Goal: Information Seeking & Learning: Learn about a topic

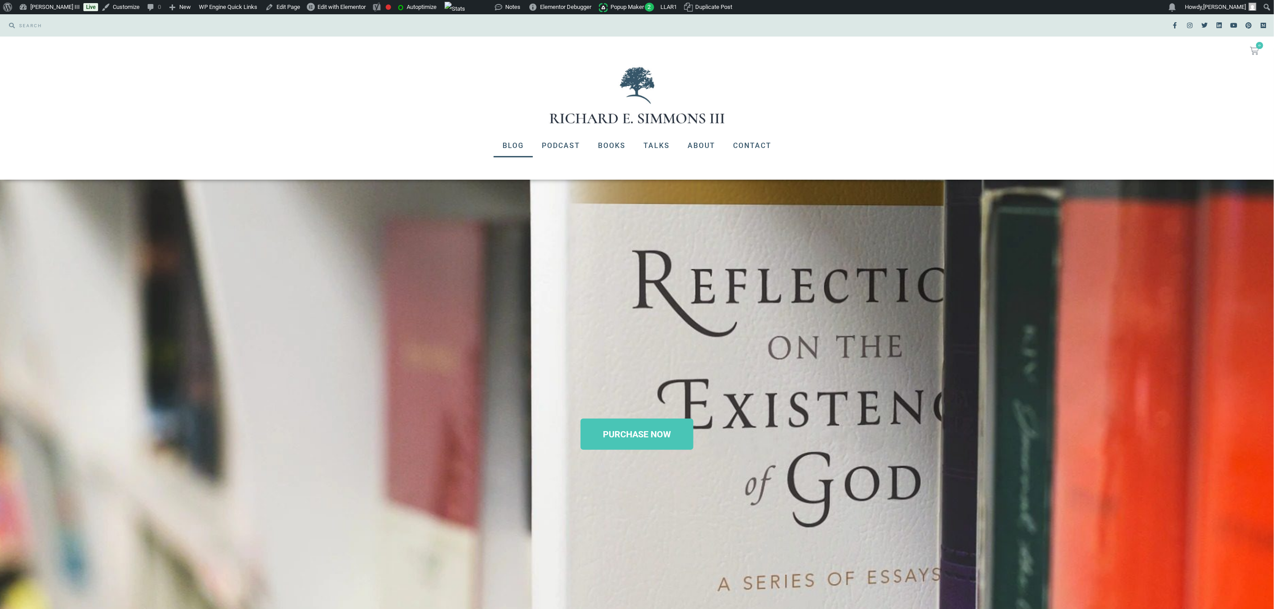
click at [511, 142] on link "Blog" at bounding box center [513, 145] width 39 height 23
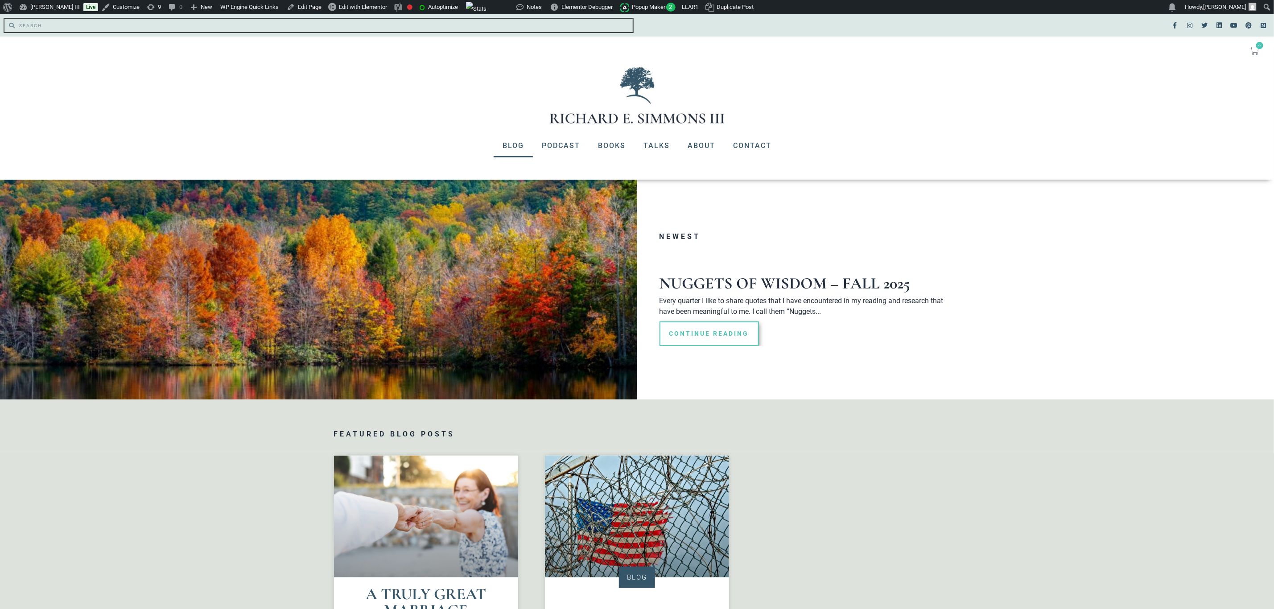
click at [79, 24] on input "Search" at bounding box center [324, 25] width 618 height 13
type input "how albert camus"
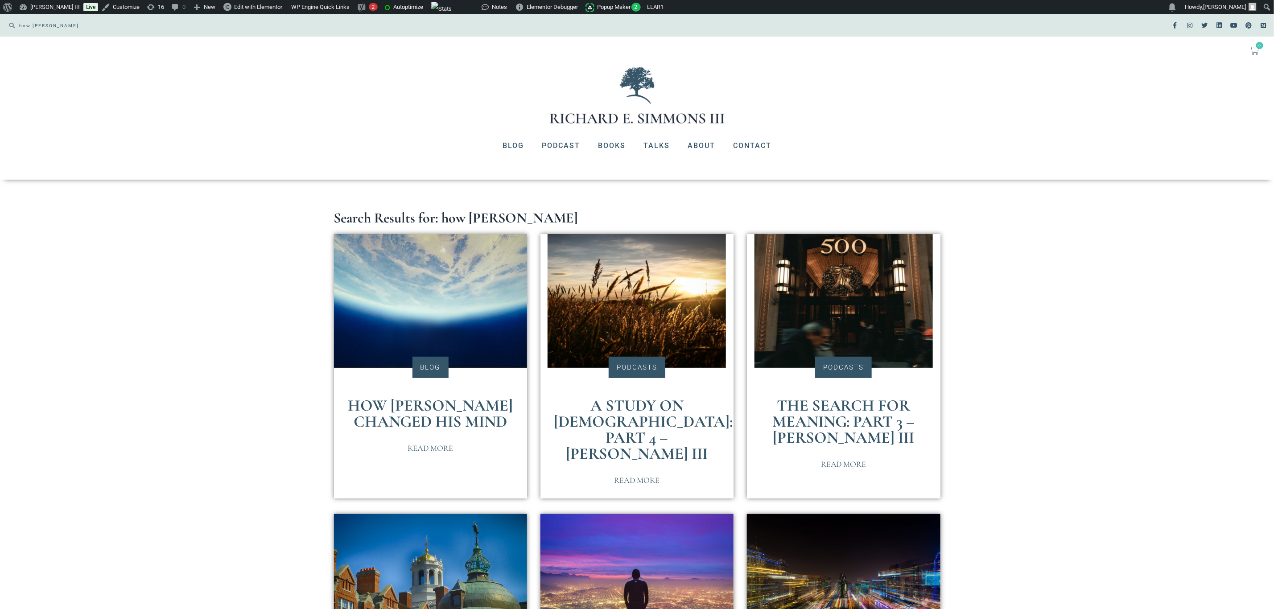
click at [455, 423] on link "How Camus Changed His Mind" at bounding box center [430, 413] width 165 height 35
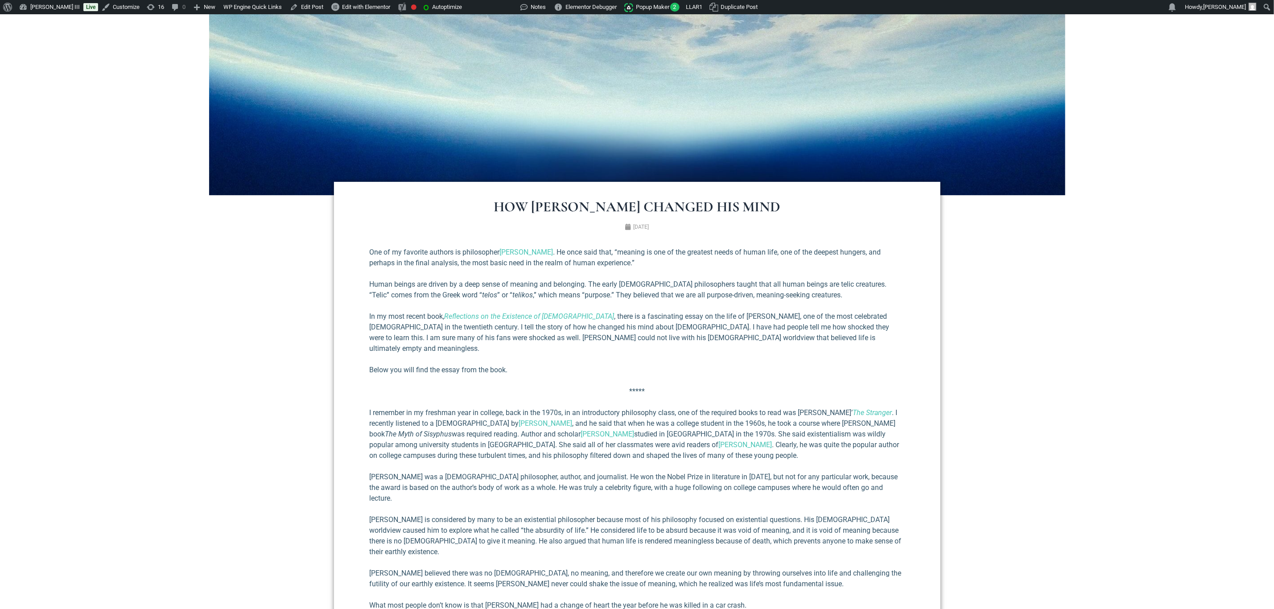
scroll to position [268, 0]
